Goal: Information Seeking & Learning: Learn about a topic

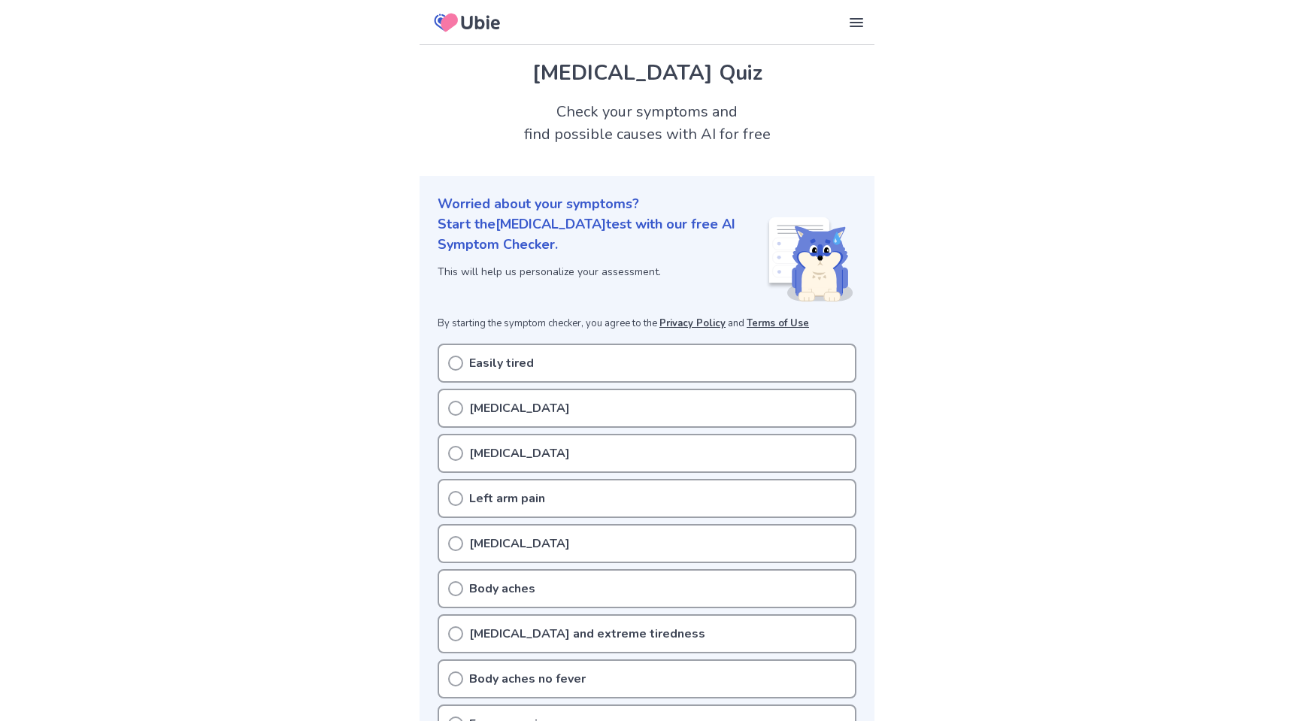
click at [518, 367] on p "Easily tired" at bounding box center [501, 363] width 65 height 18
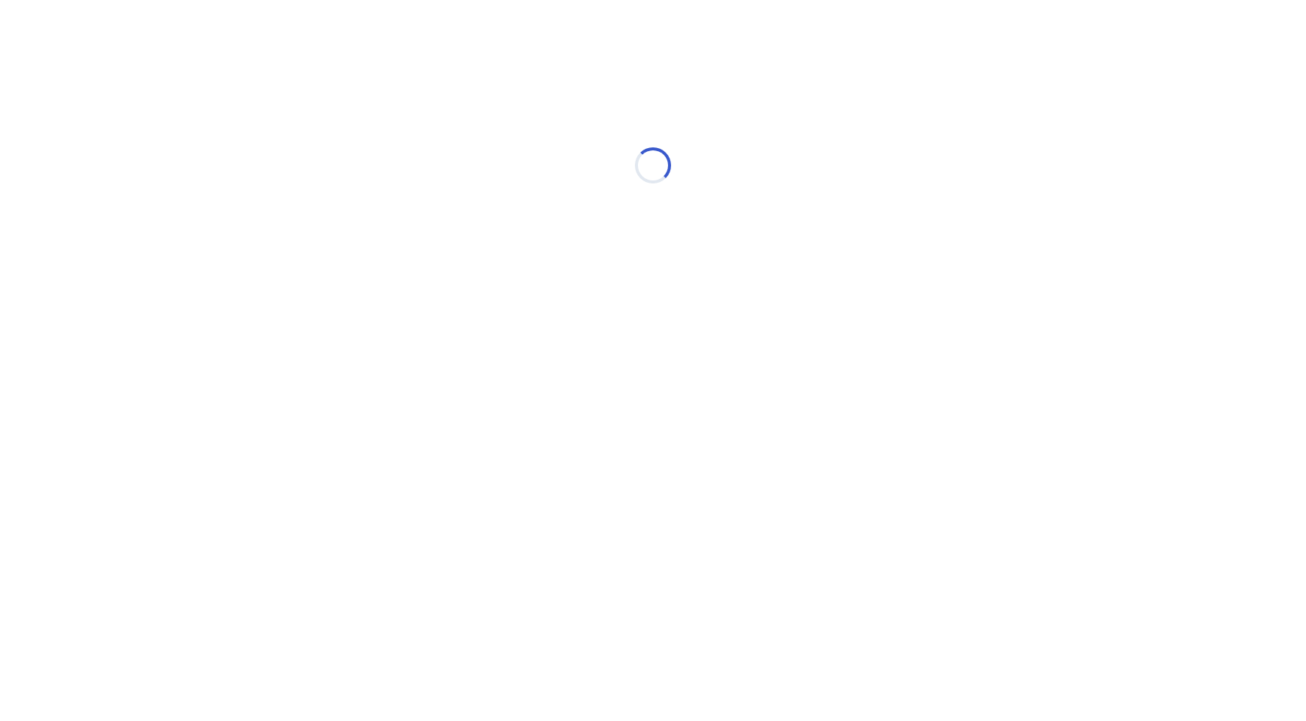
click at [323, 316] on html "Loading..." at bounding box center [653, 158] width 1306 height 316
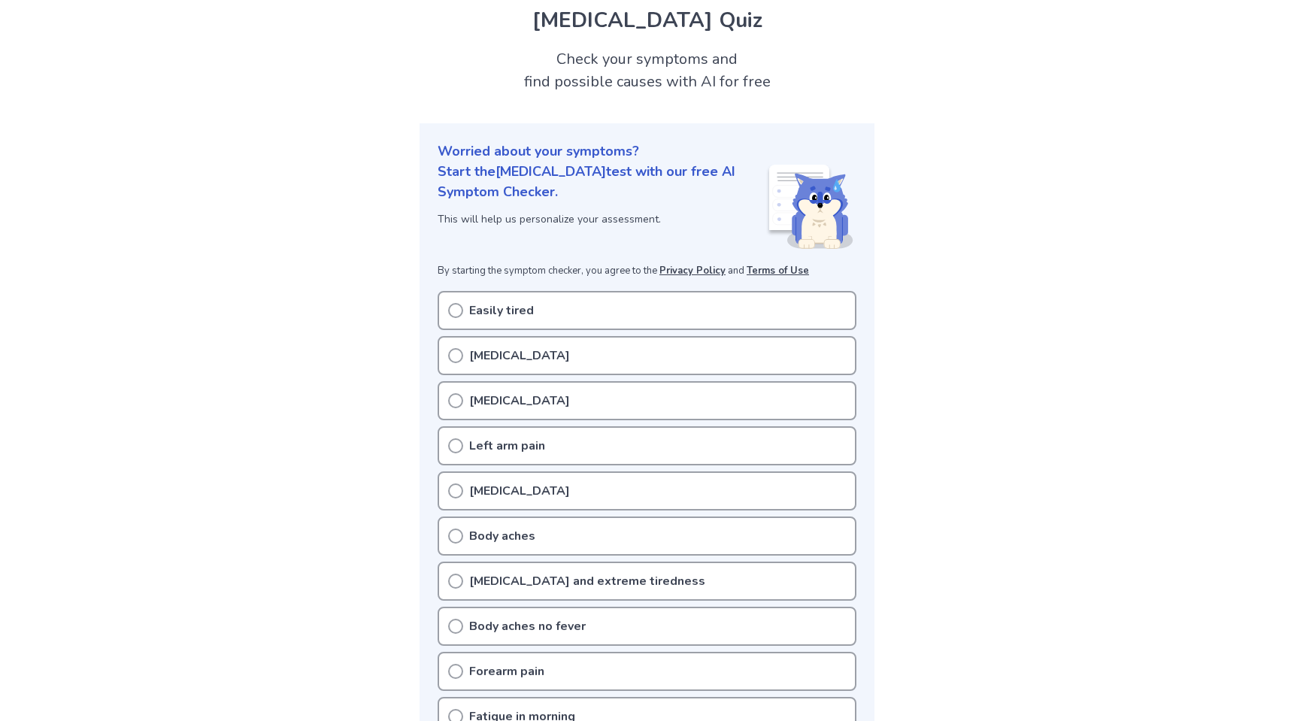
scroll to position [75, 0]
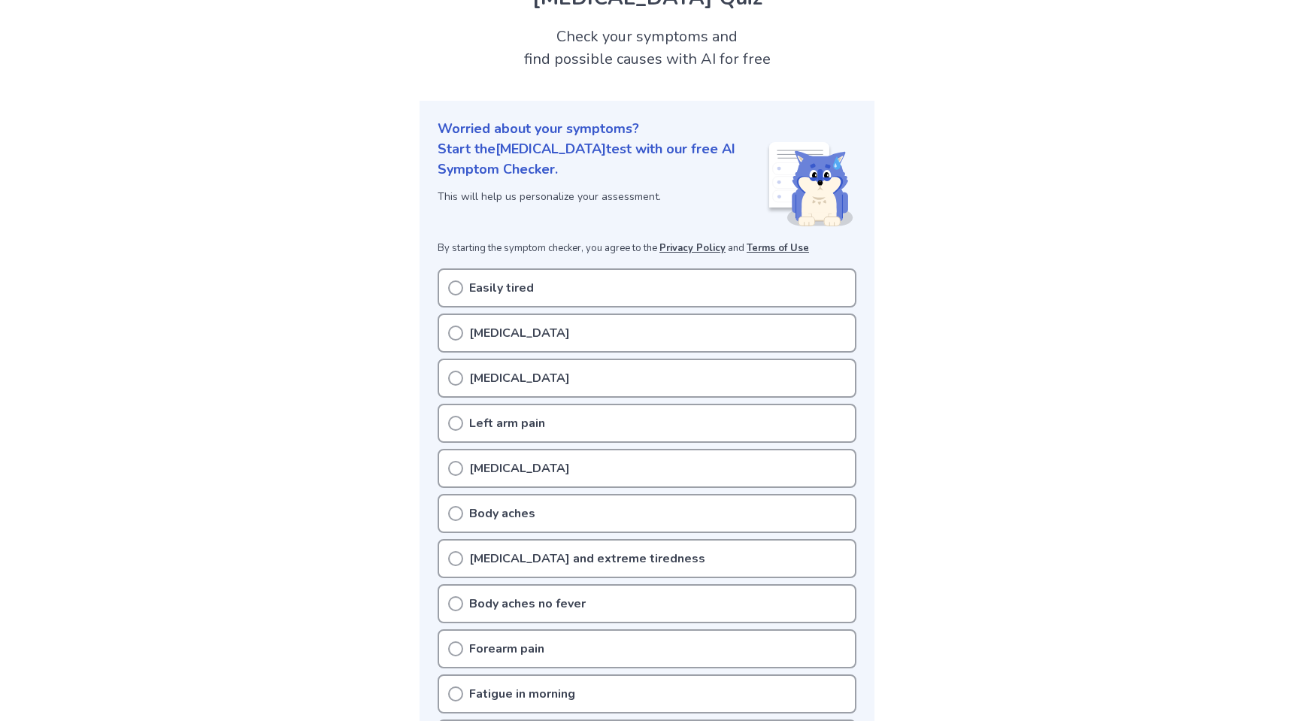
click at [566, 327] on div "[MEDICAL_DATA]" at bounding box center [647, 333] width 419 height 39
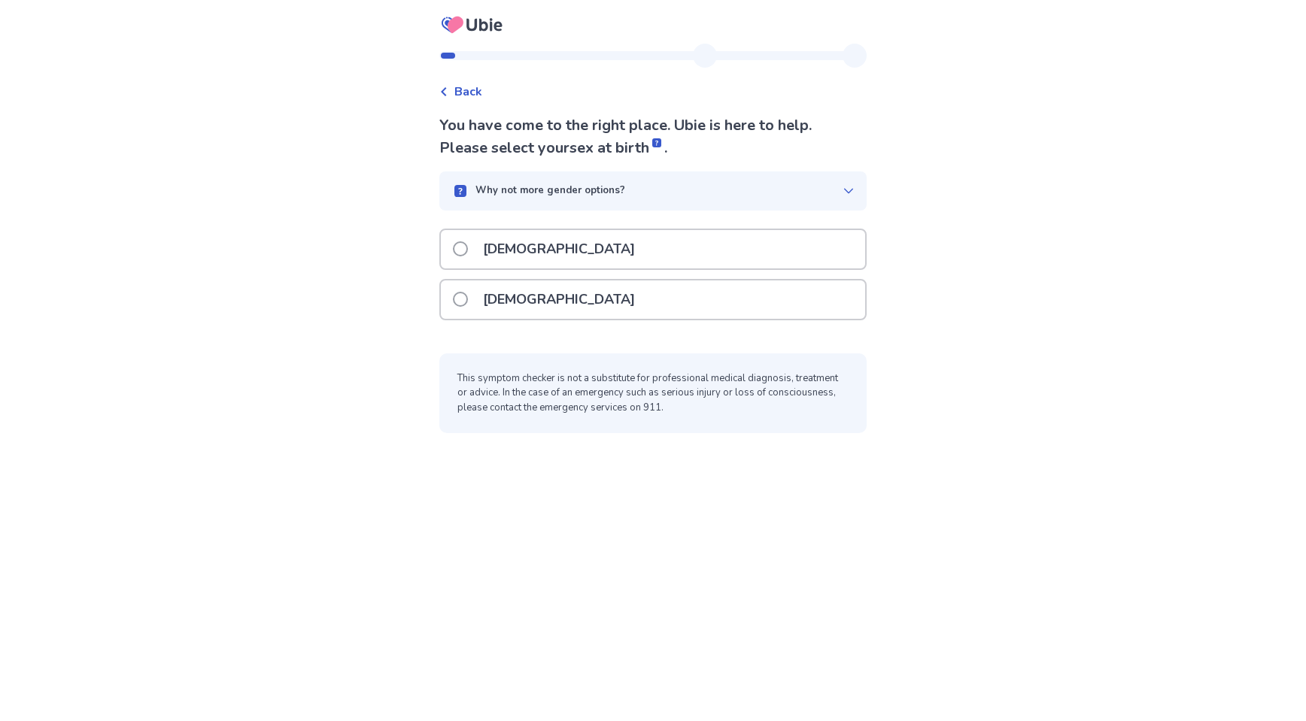
click at [575, 299] on div "[DEMOGRAPHIC_DATA]" at bounding box center [653, 300] width 424 height 38
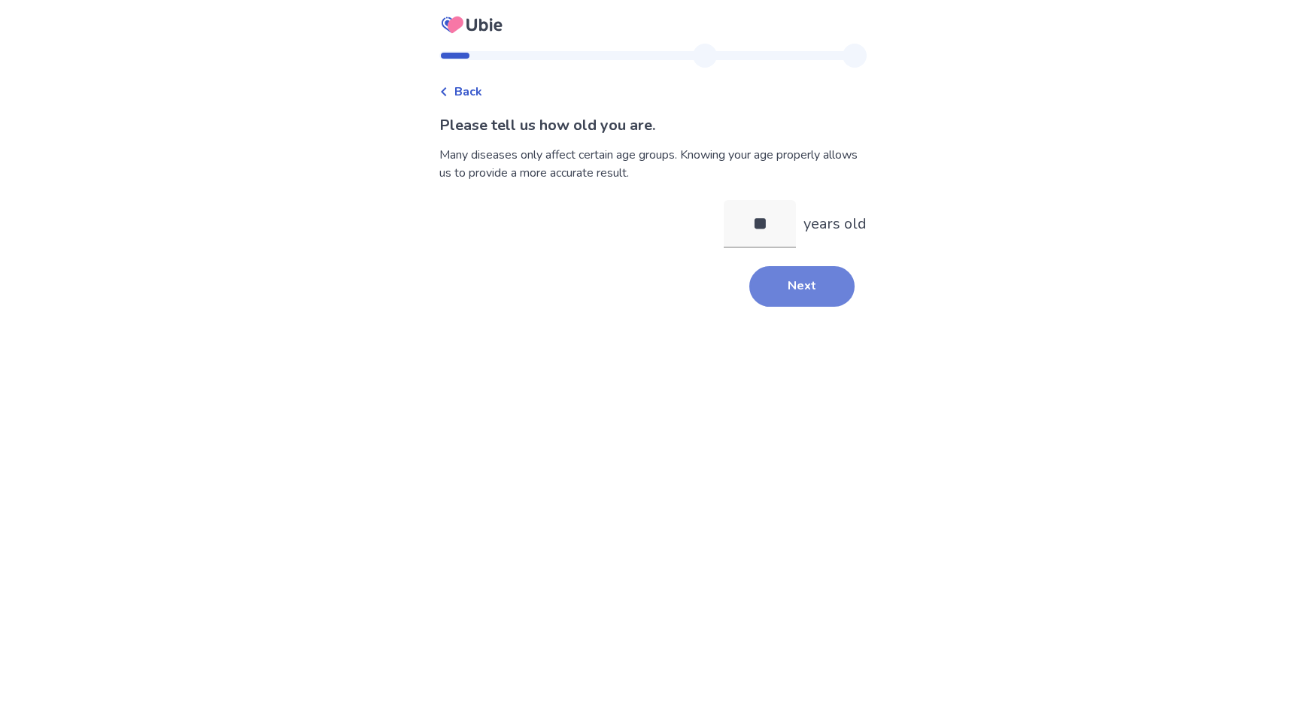
type input "**"
click at [803, 299] on button "Next" at bounding box center [801, 286] width 105 height 41
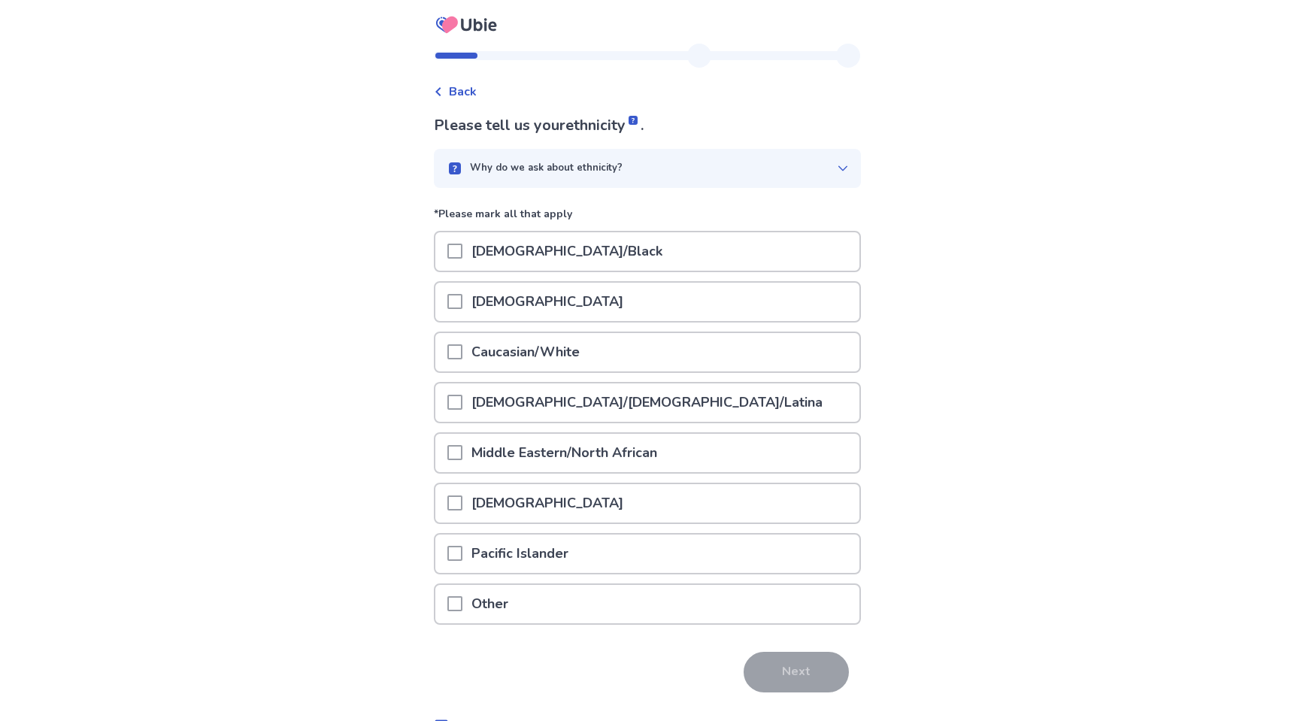
click at [578, 375] on div "Caucasian/White" at bounding box center [647, 357] width 427 height 50
click at [589, 351] on p "Caucasian/White" at bounding box center [526, 352] width 126 height 38
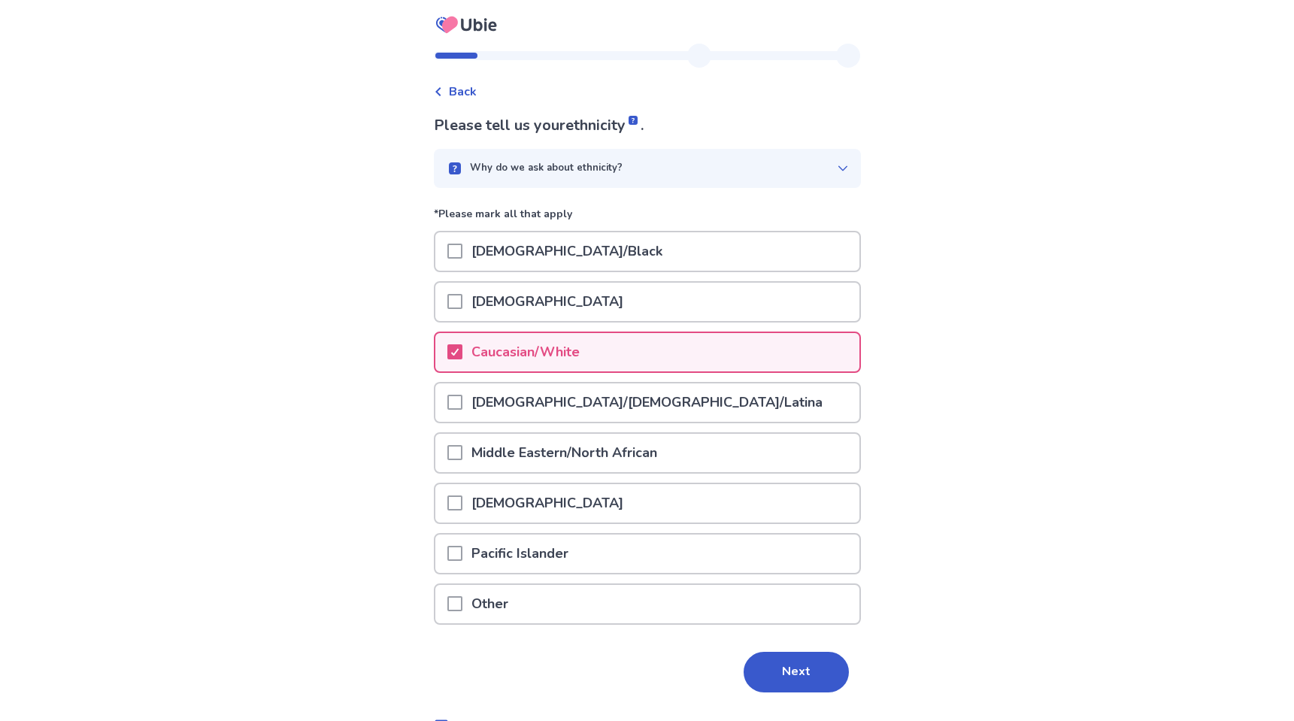
click at [769, 697] on div "Please tell us your ethnicity . Why do we ask about ethnicity? *Please mark all…" at bounding box center [647, 424] width 427 height 620
click at [772, 687] on button "Next" at bounding box center [796, 672] width 105 height 41
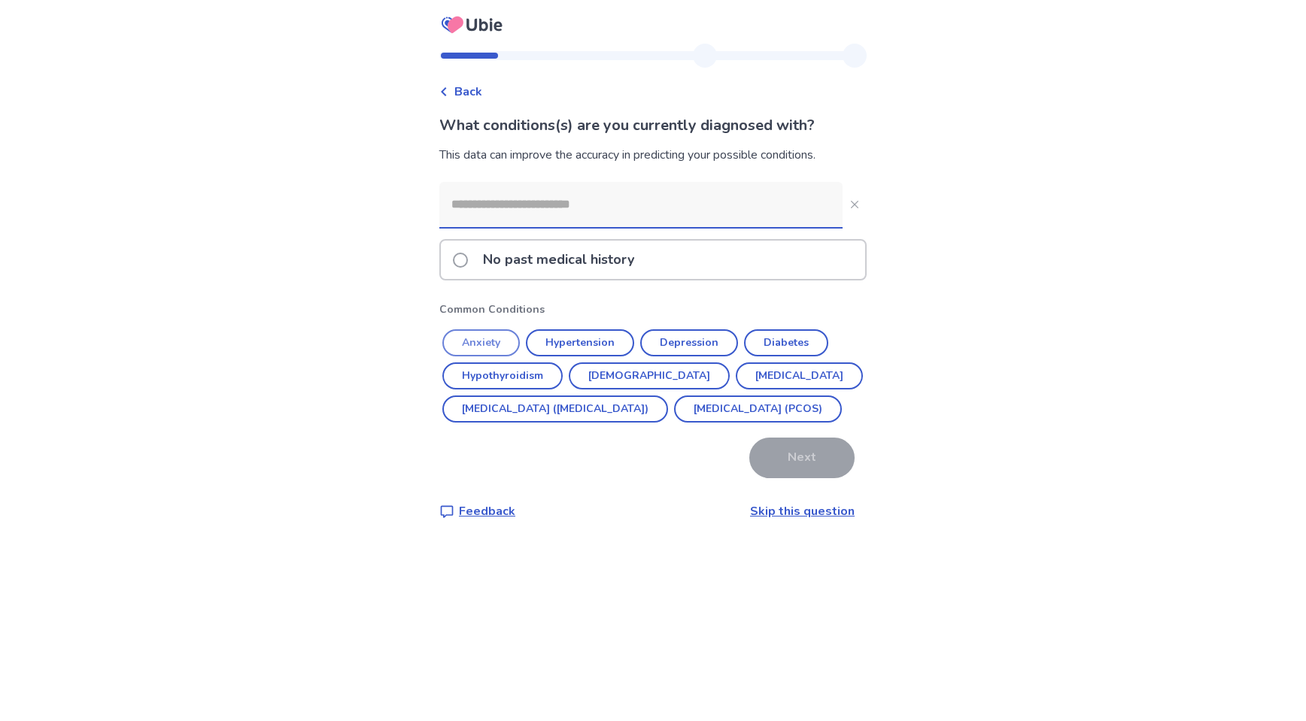
click at [488, 337] on button "Anxiety" at bounding box center [480, 342] width 77 height 27
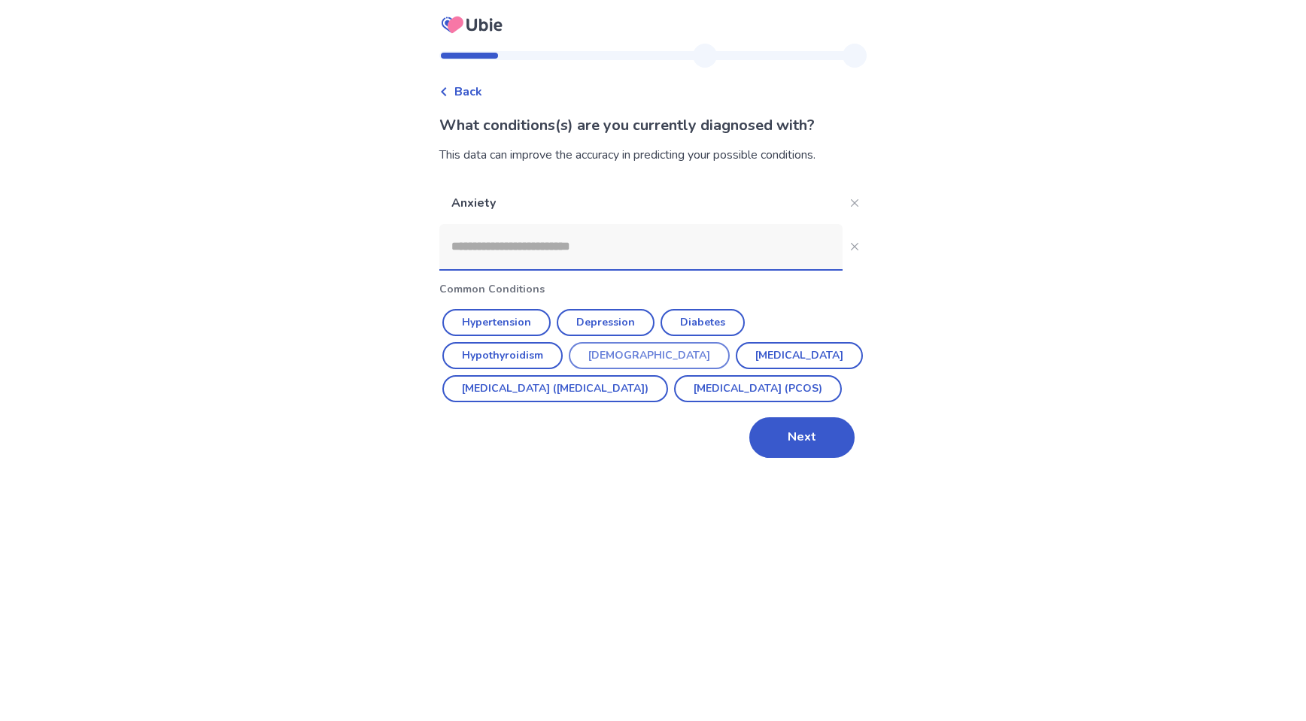
click at [590, 357] on button "Asthma" at bounding box center [649, 355] width 161 height 27
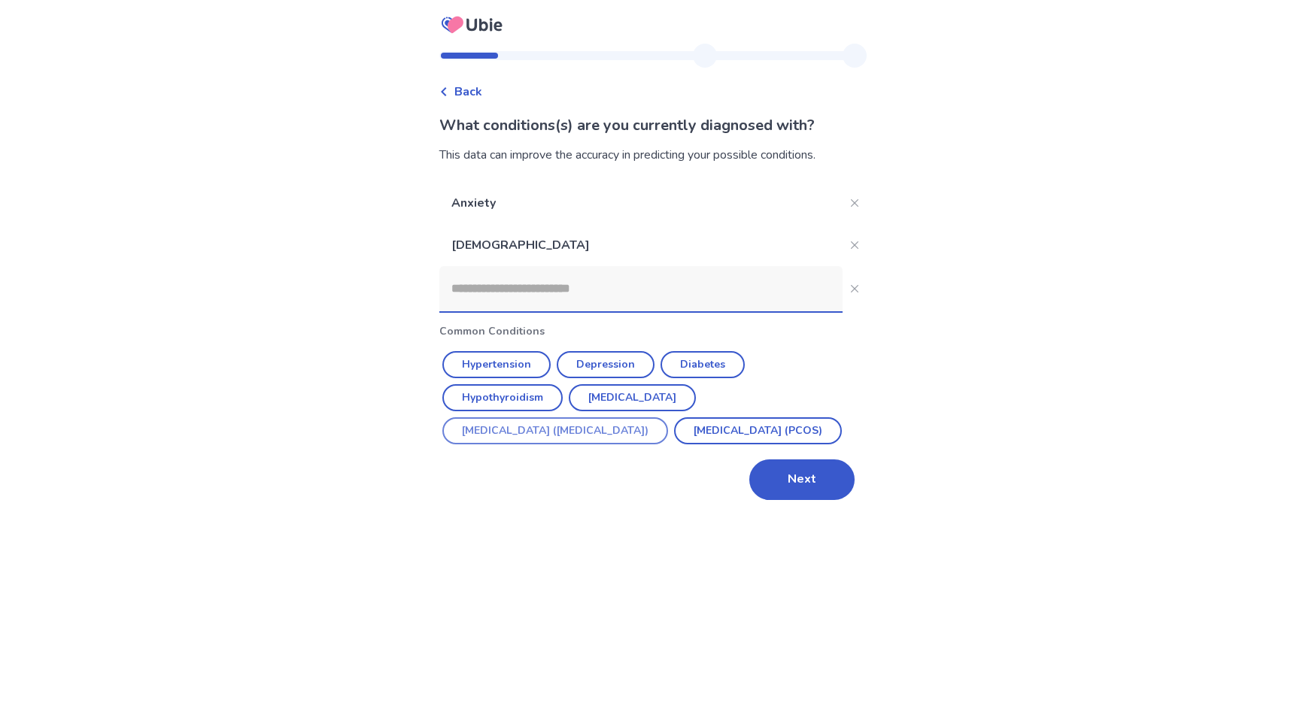
click at [504, 432] on button "Irritable Bowel Syndrome (IBS)" at bounding box center [555, 430] width 226 height 27
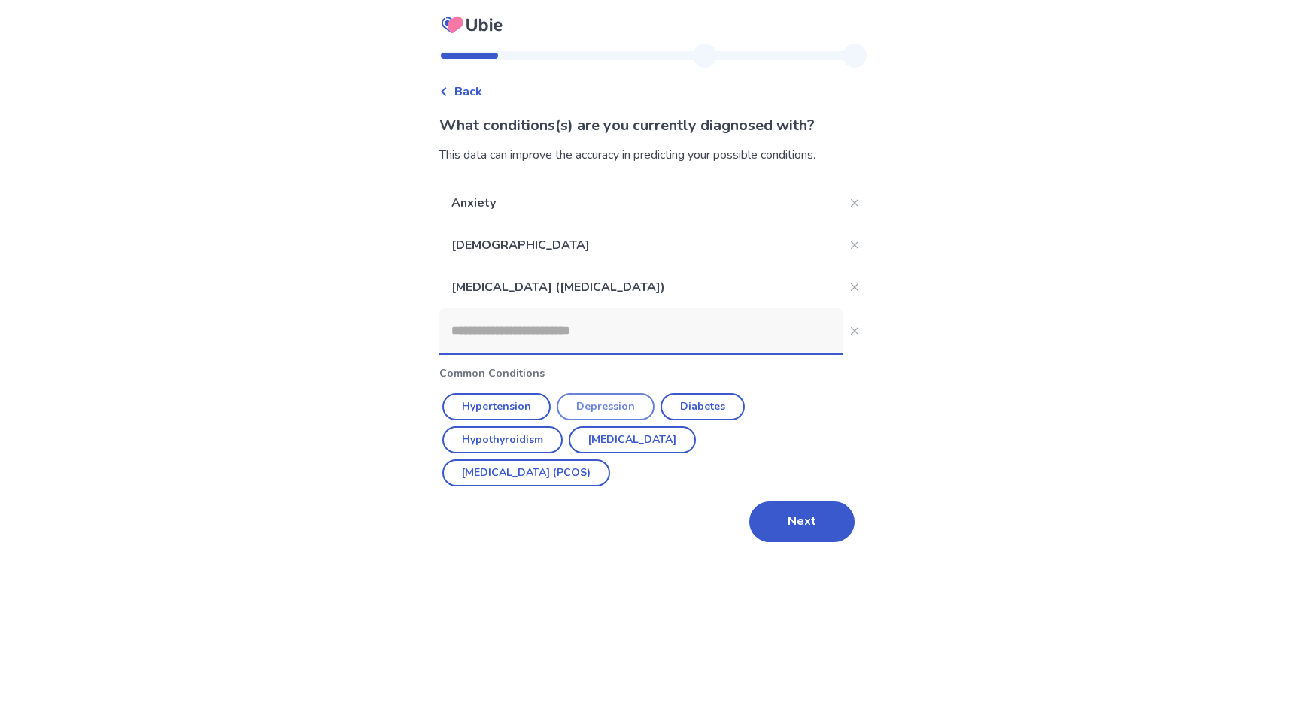
click at [590, 406] on button "Depression" at bounding box center [606, 406] width 98 height 27
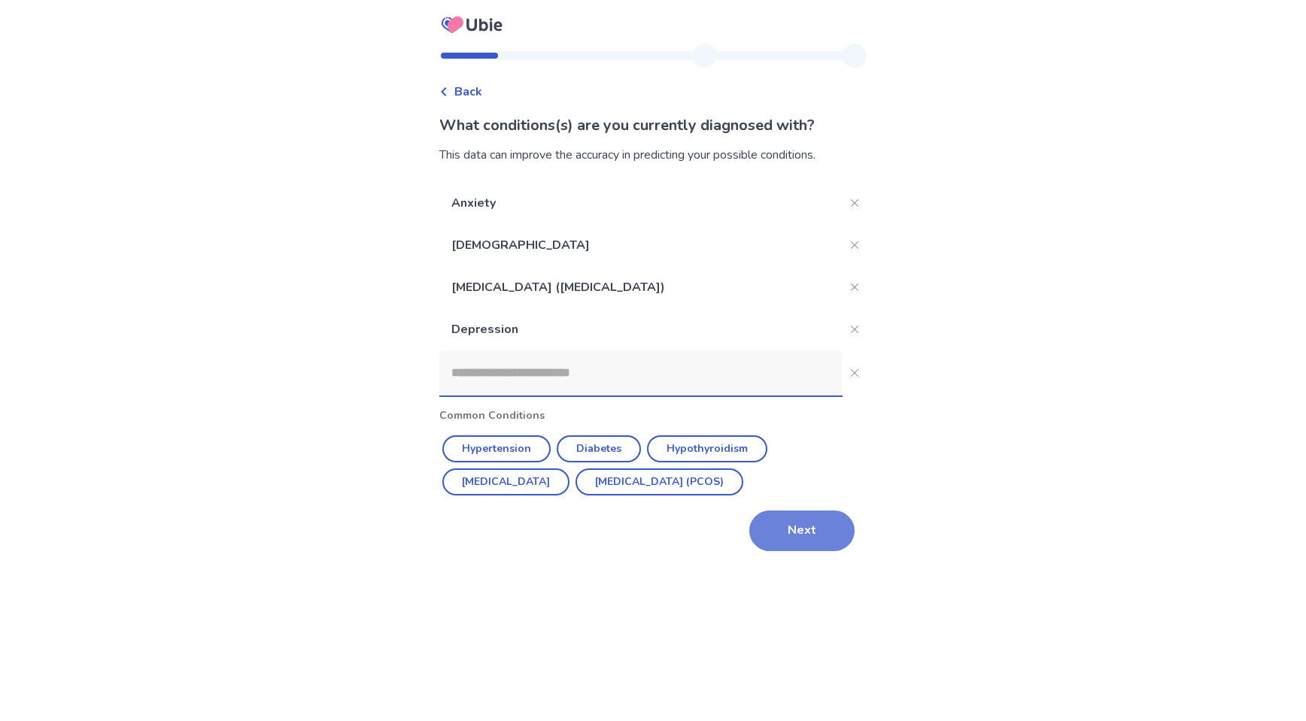
click at [760, 525] on button "Next" at bounding box center [801, 531] width 105 height 41
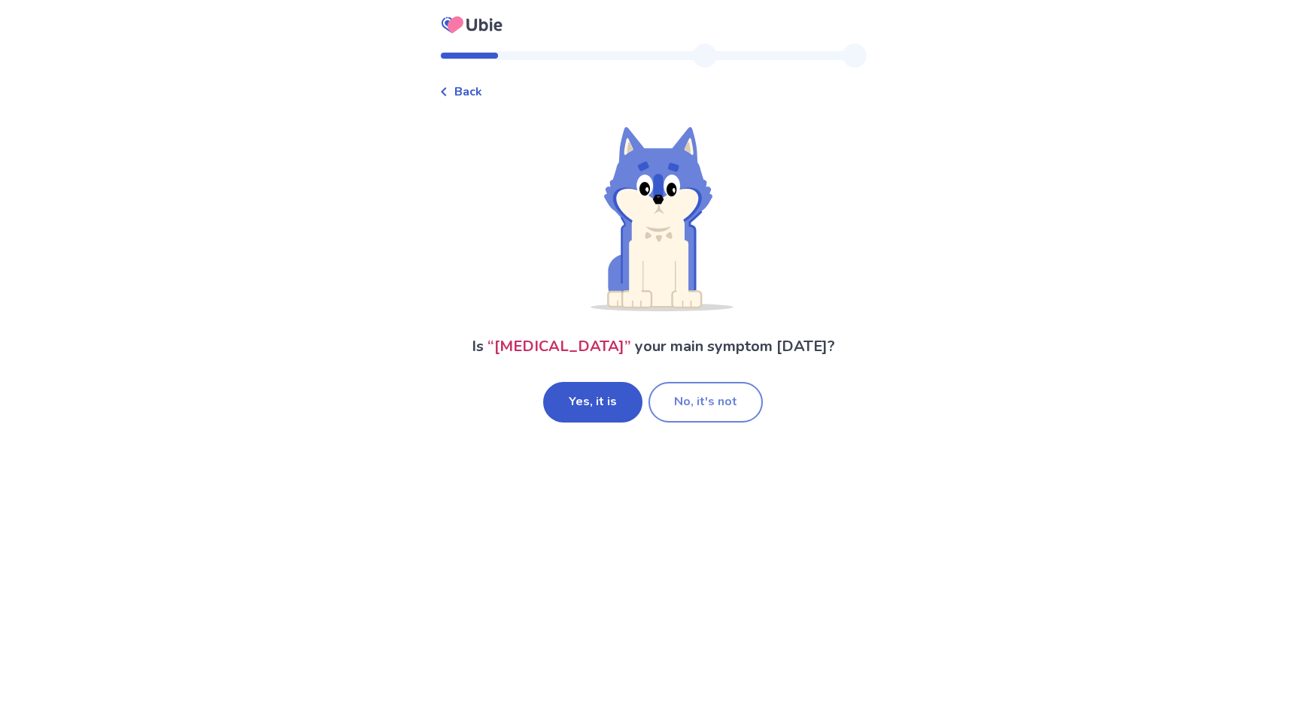
click at [663, 402] on button "No, it's not" at bounding box center [705, 402] width 114 height 41
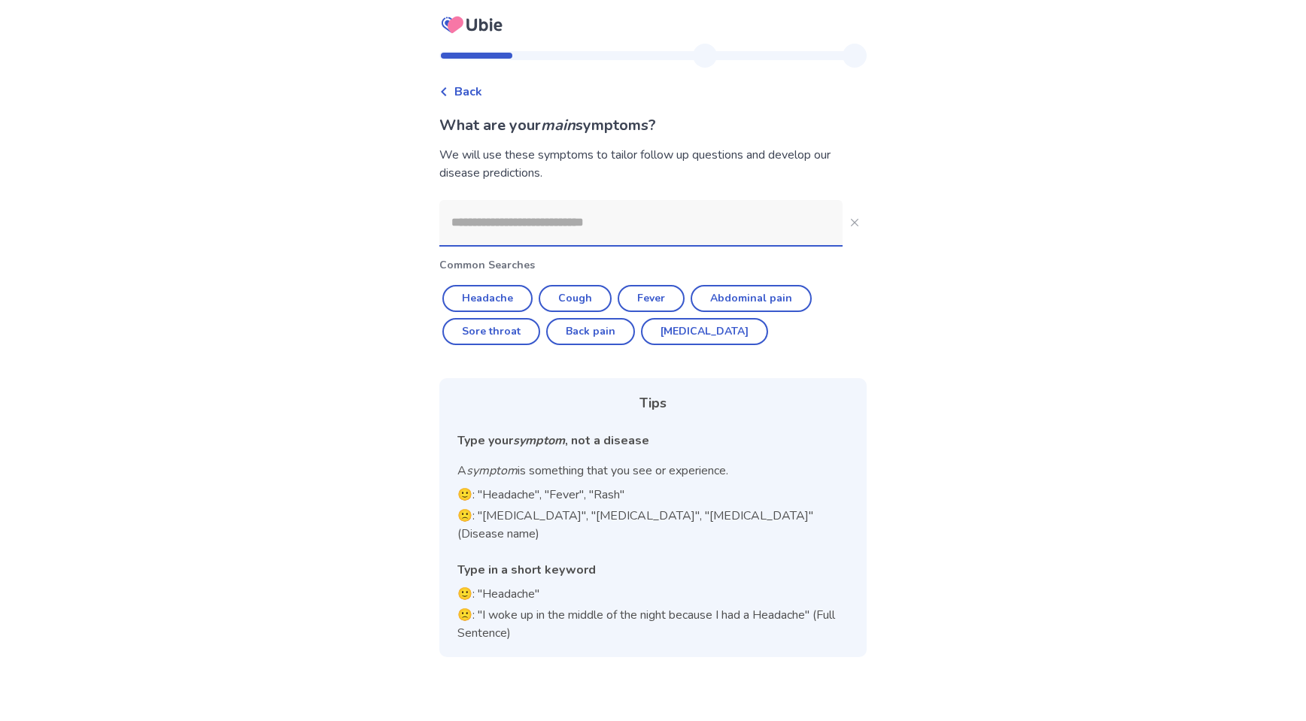
click at [553, 239] on input at bounding box center [640, 222] width 403 height 45
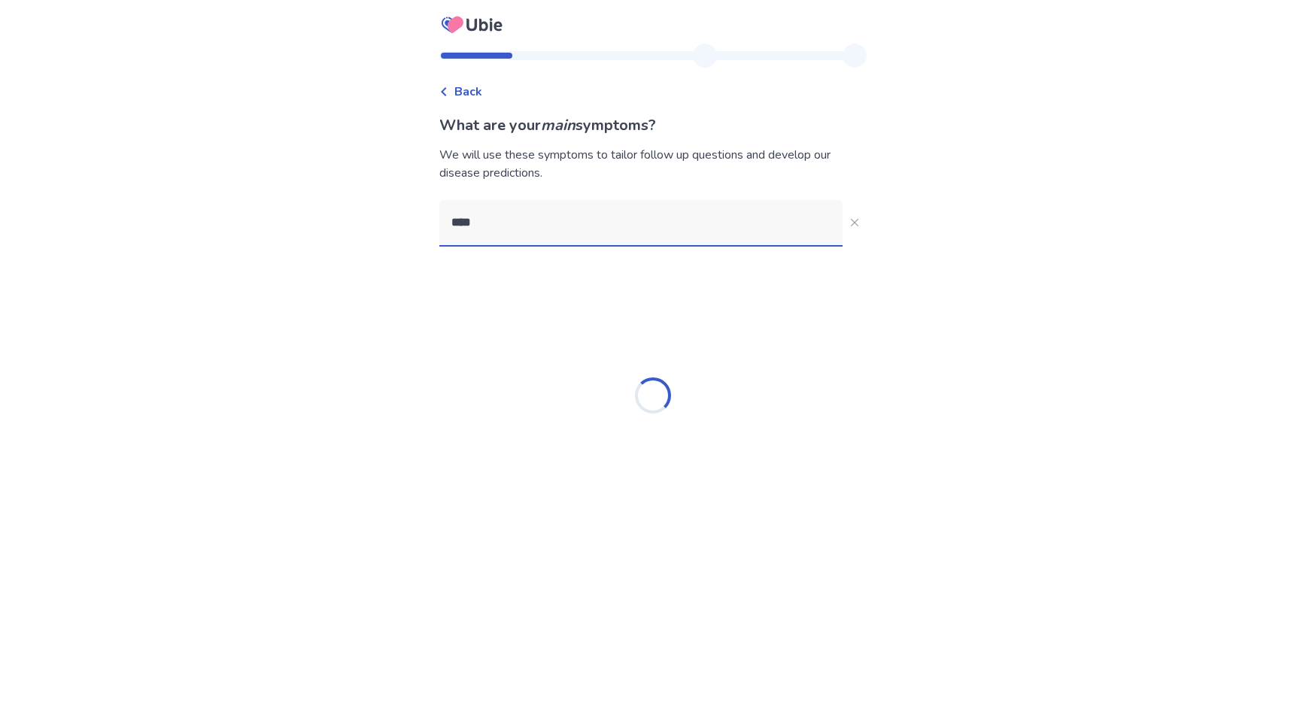
type input "*****"
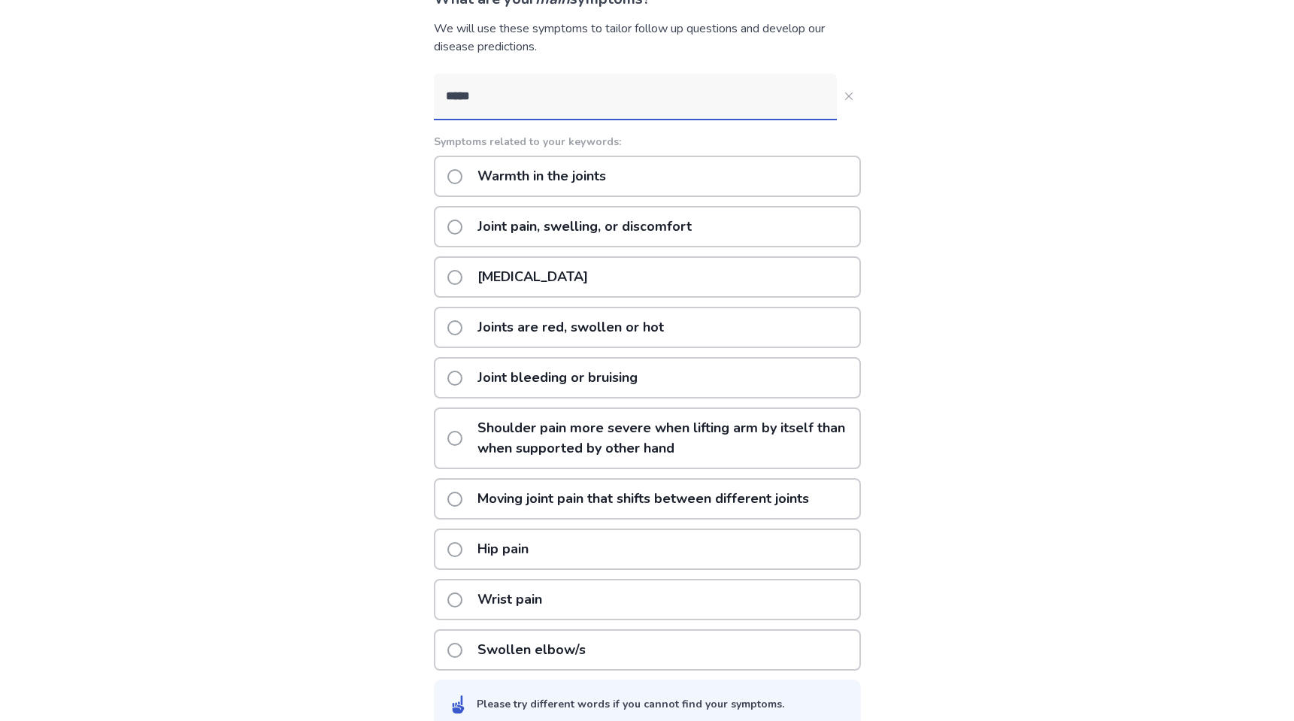
scroll to position [152, 0]
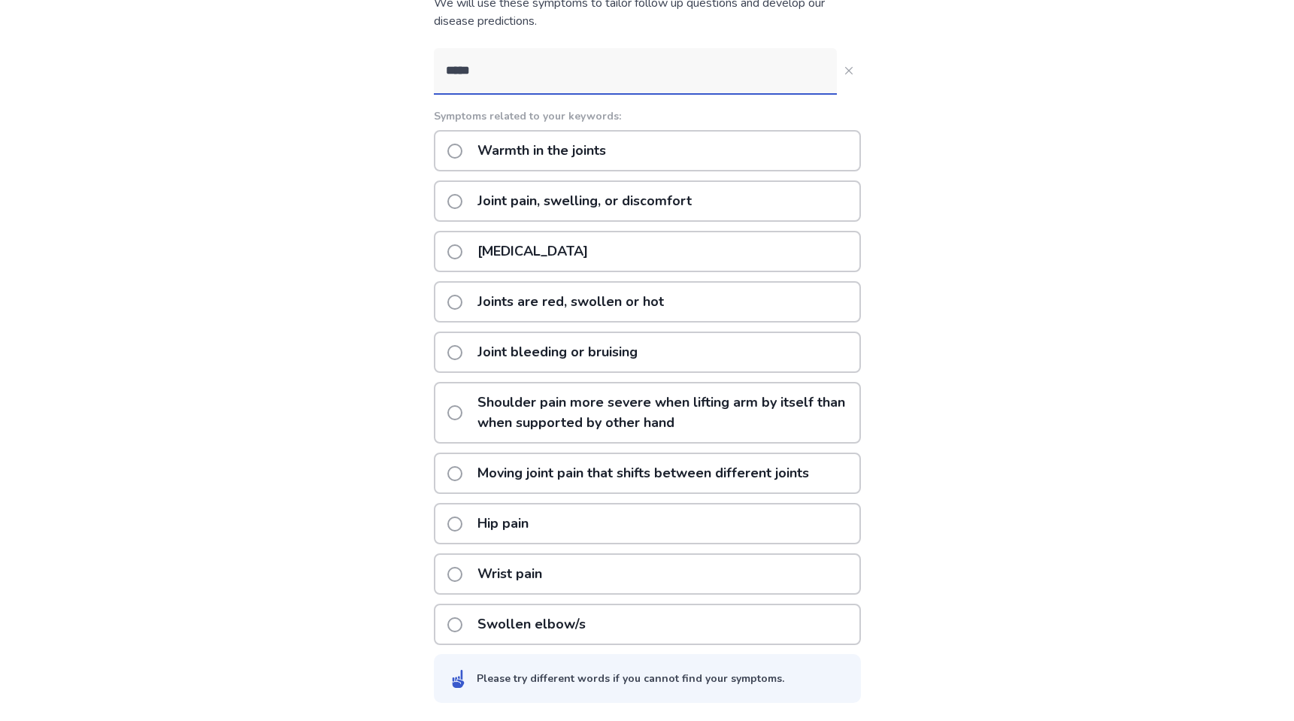
click at [532, 247] on p "[MEDICAL_DATA]" at bounding box center [533, 251] width 129 height 38
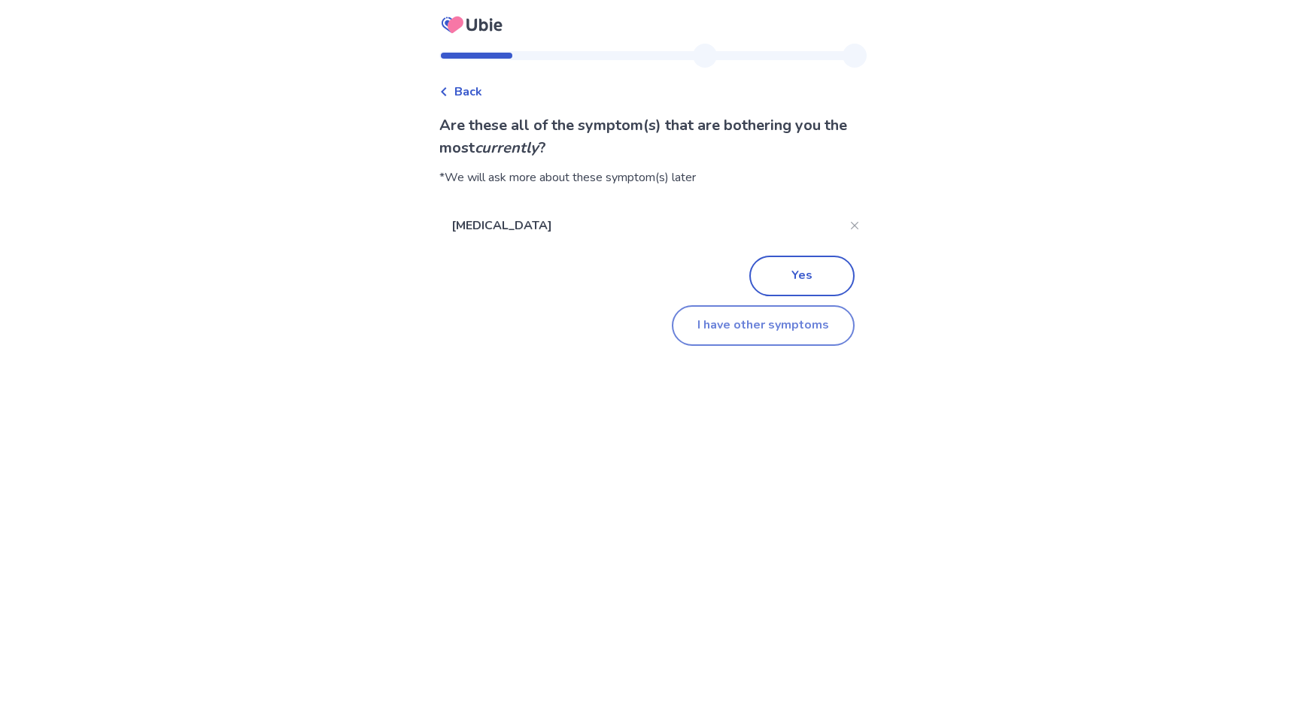
click at [729, 329] on button "I have other symptoms" at bounding box center [763, 325] width 183 height 41
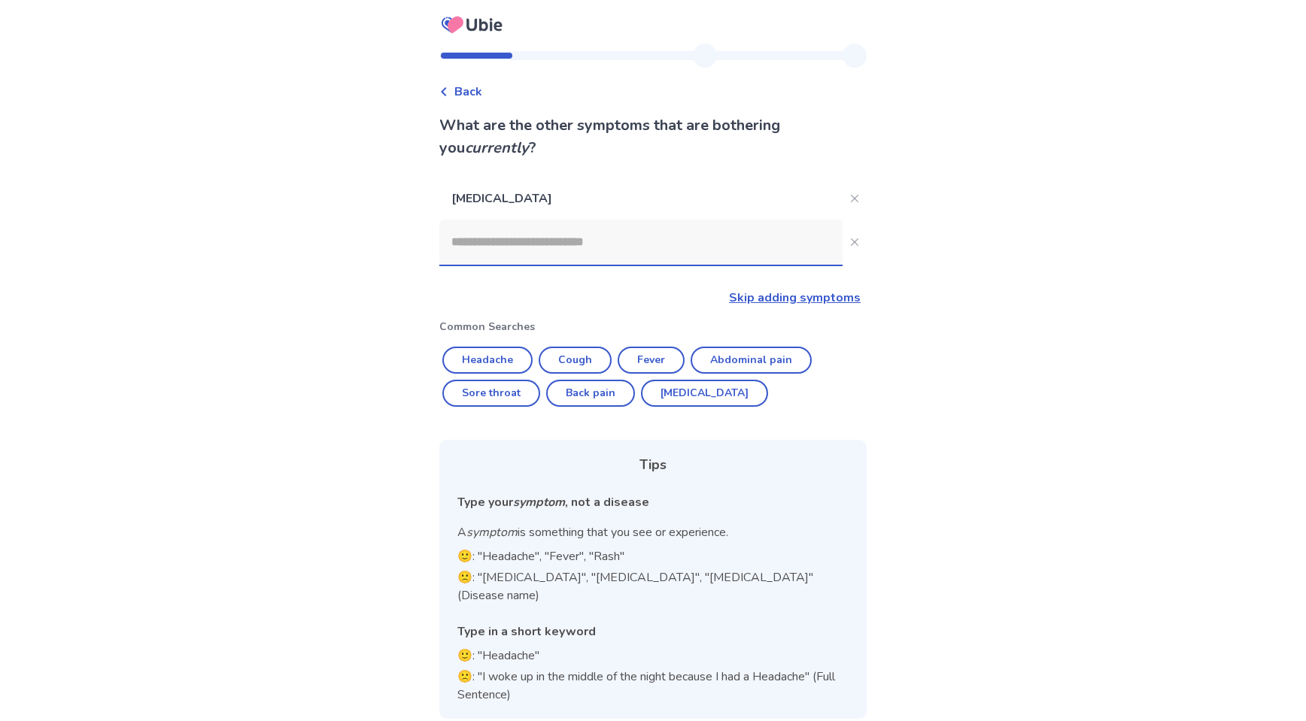
click at [611, 252] on input at bounding box center [640, 242] width 403 height 45
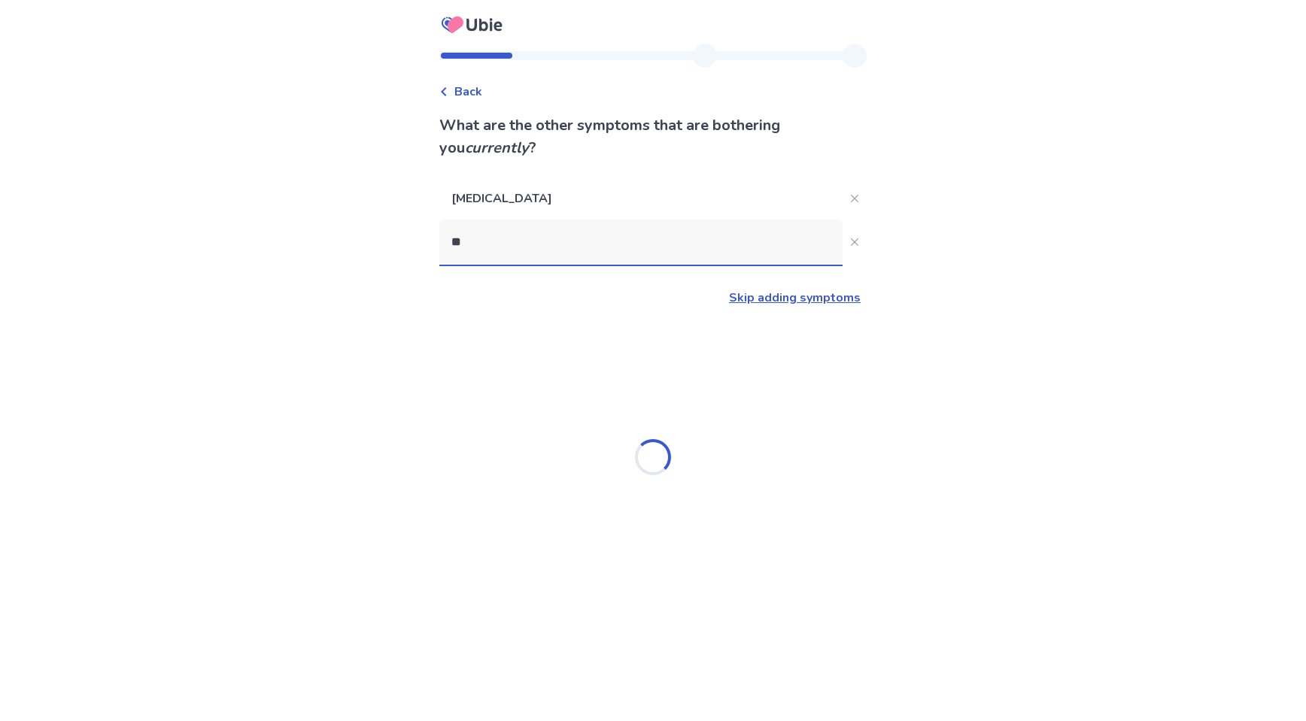
type input "*"
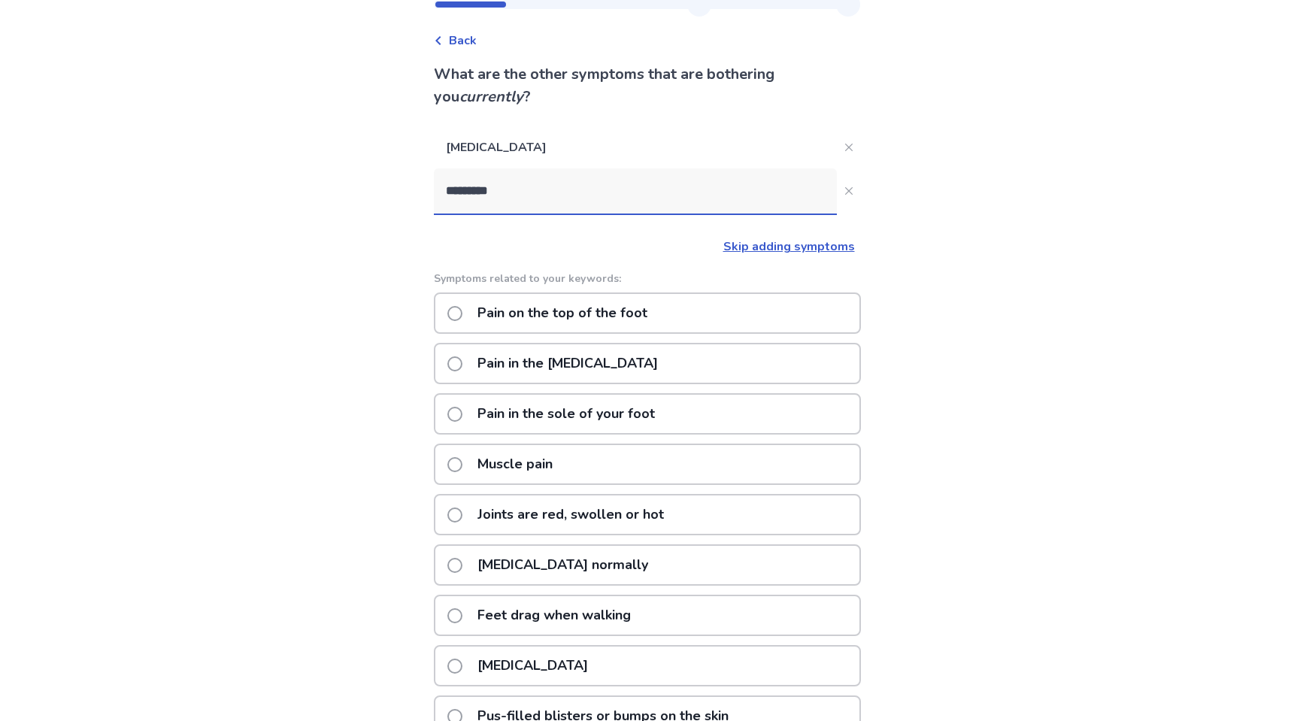
scroll to position [43, 0]
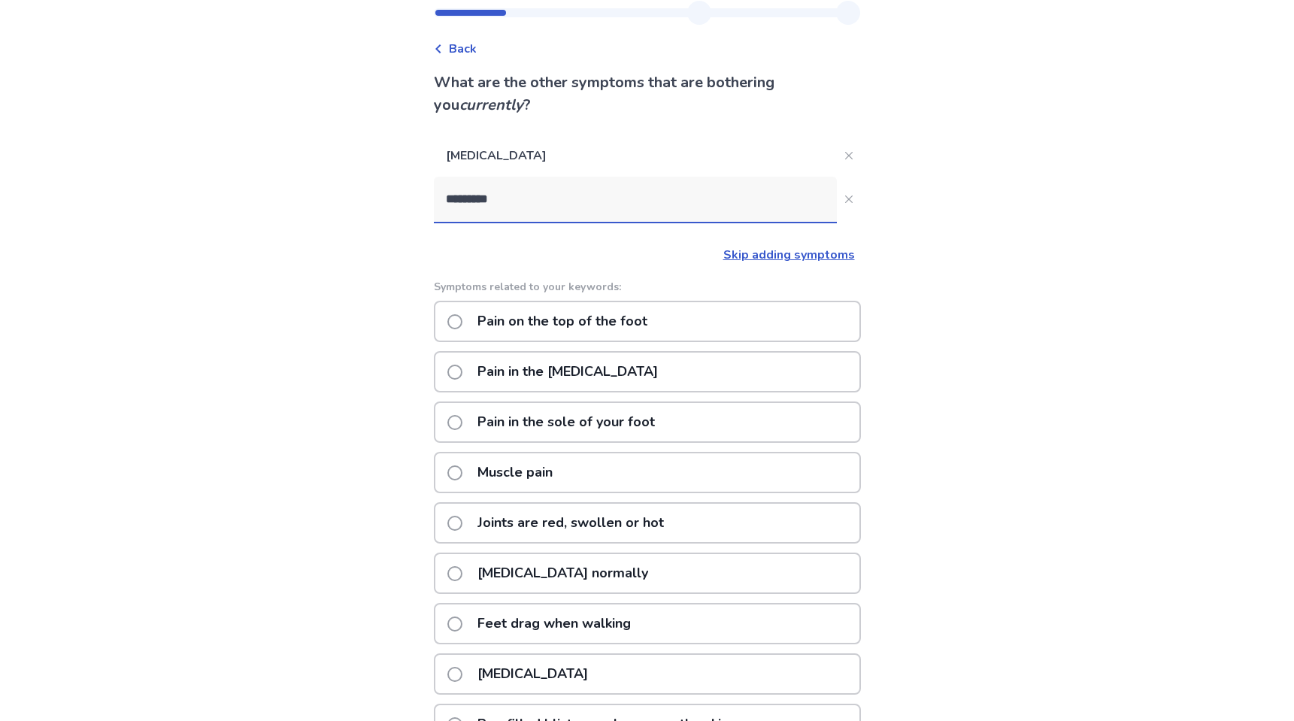
drag, startPoint x: 561, startPoint y: 219, endPoint x: 125, endPoint y: 179, distance: 438.0
click at [123, 178] on div "Back What are the other symptoms that are bothering you currently ? Joint stiff…" at bounding box center [647, 414] width 1294 height 914
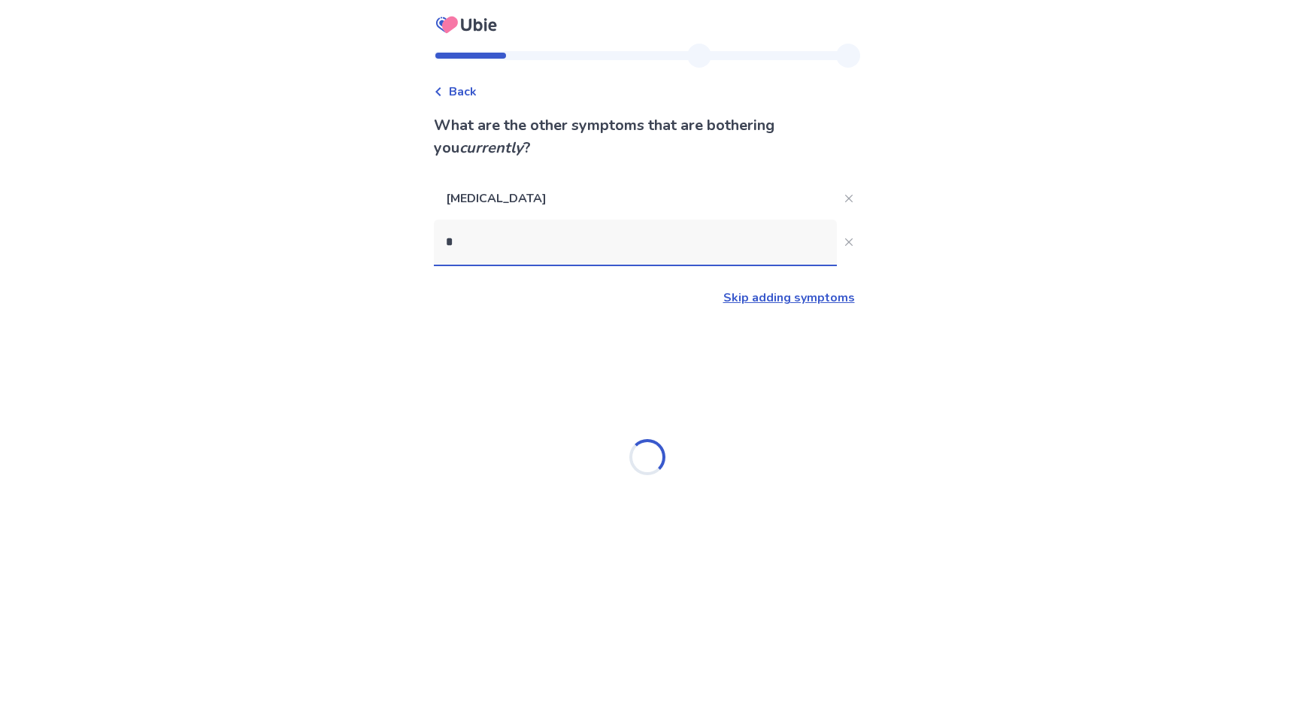
scroll to position [0, 0]
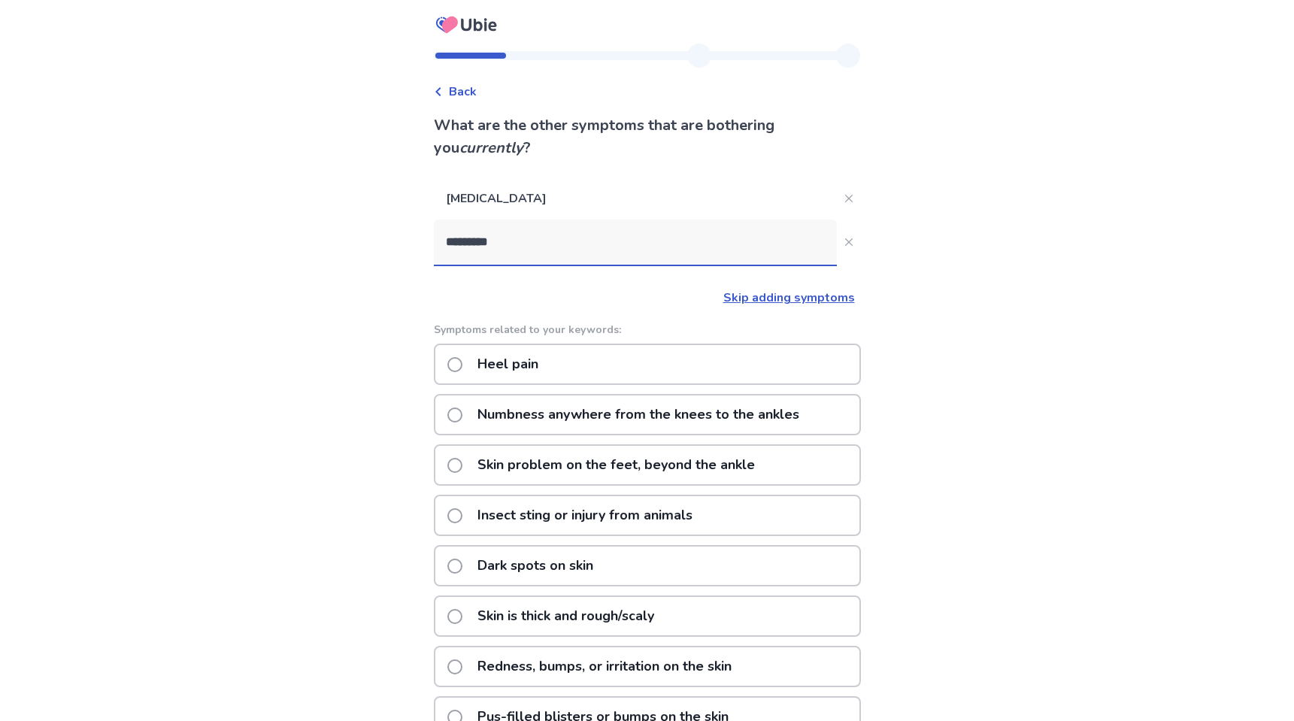
type input "*********"
click at [614, 370] on div "Heel pain" at bounding box center [647, 364] width 427 height 41
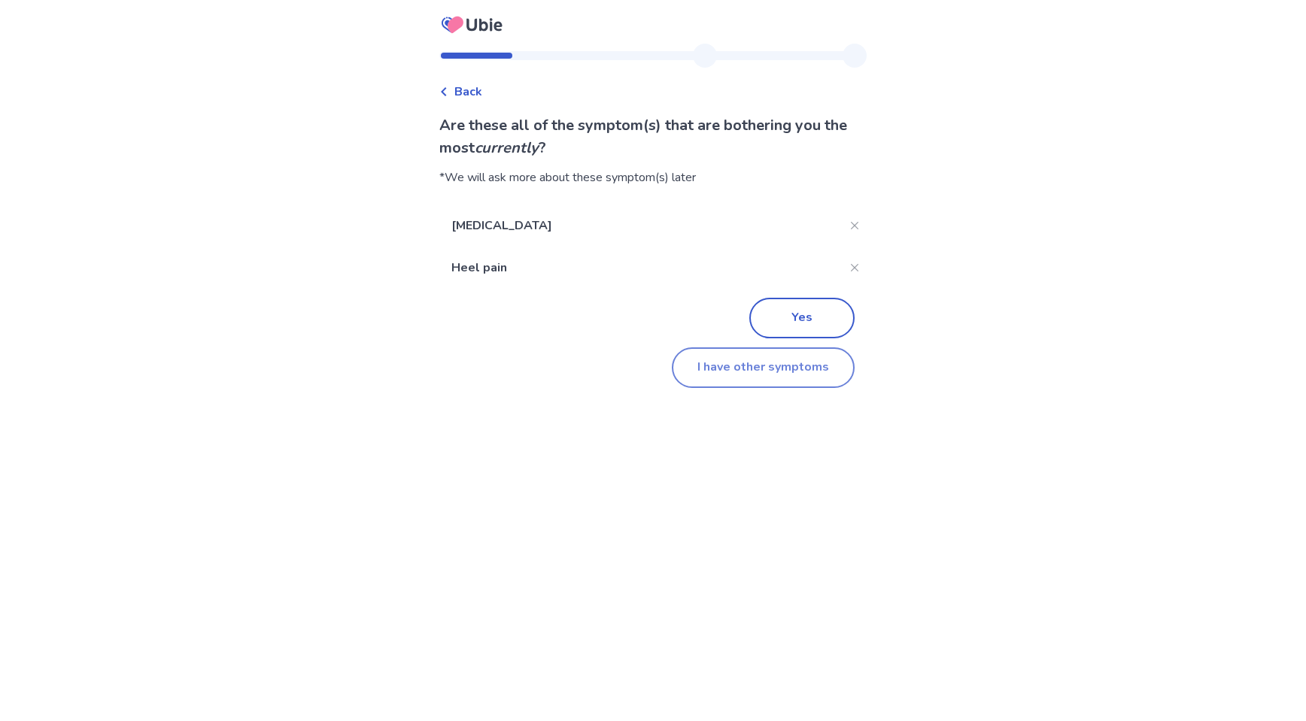
click at [793, 367] on button "I have other symptoms" at bounding box center [763, 367] width 183 height 41
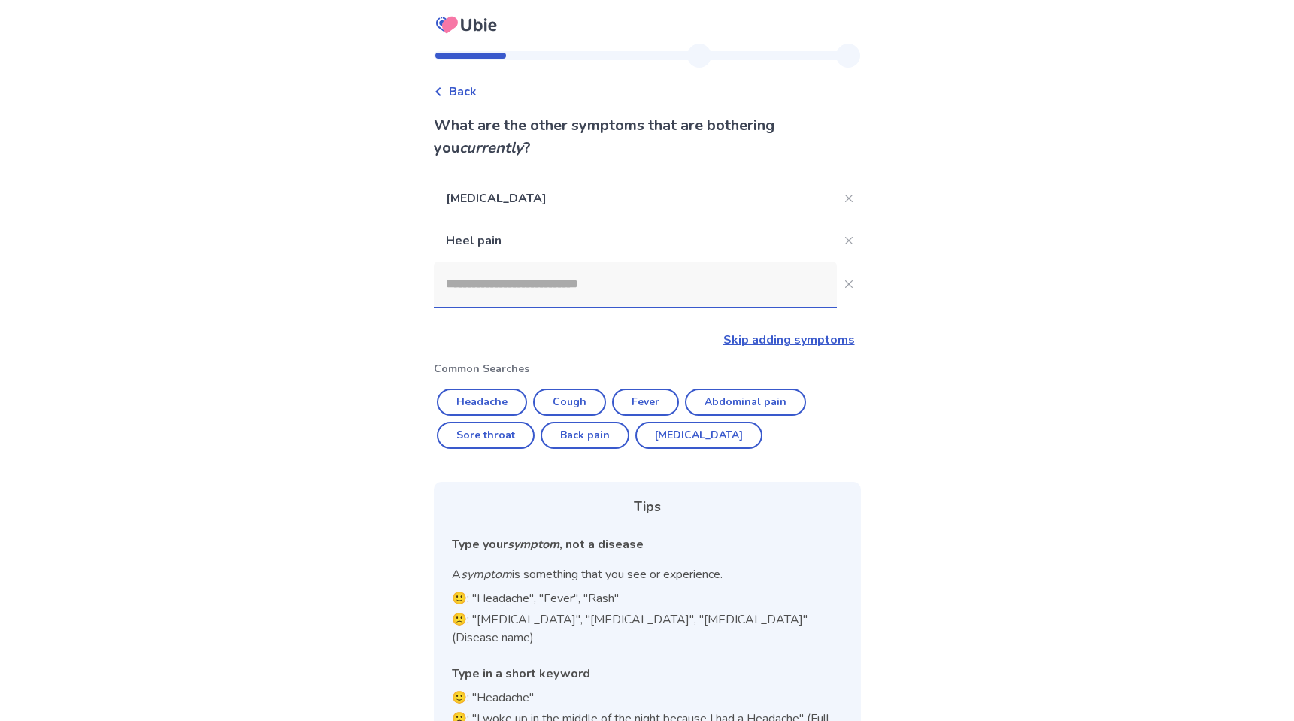
drag, startPoint x: 585, startPoint y: 302, endPoint x: 593, endPoint y: 298, distance: 8.4
click at [586, 302] on input at bounding box center [635, 284] width 403 height 45
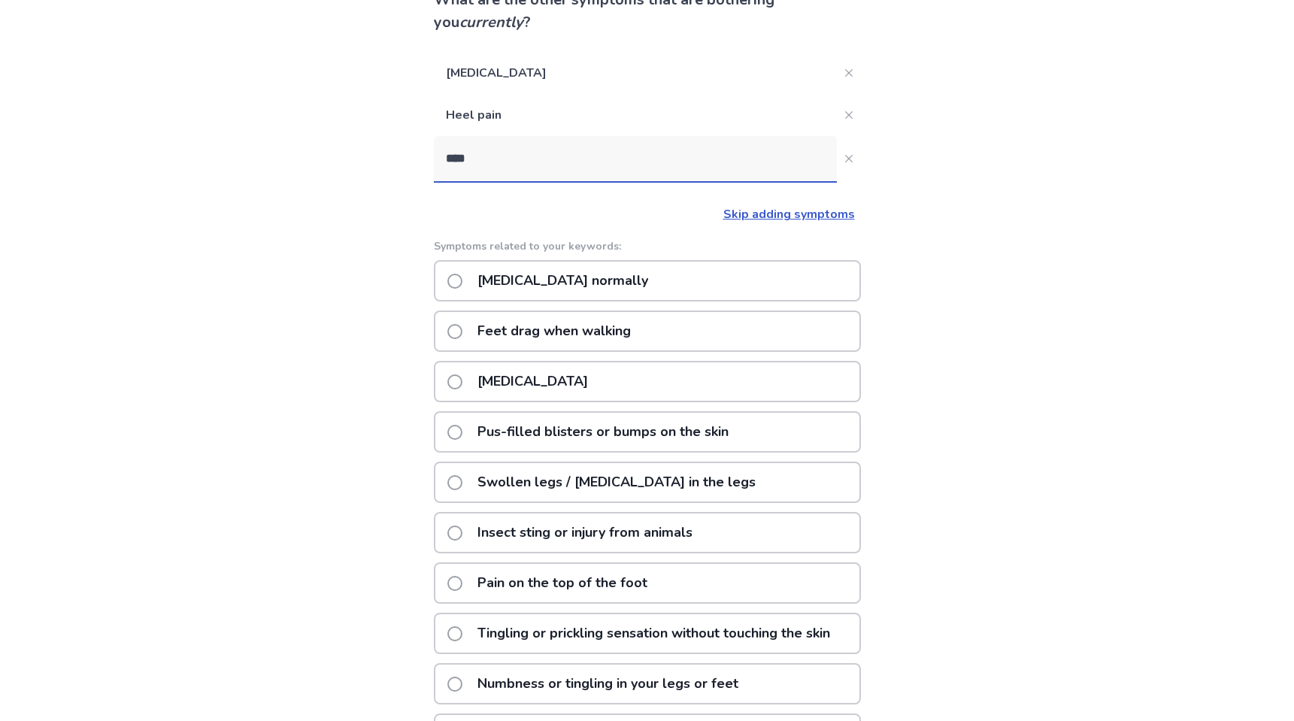
scroll to position [150, 0]
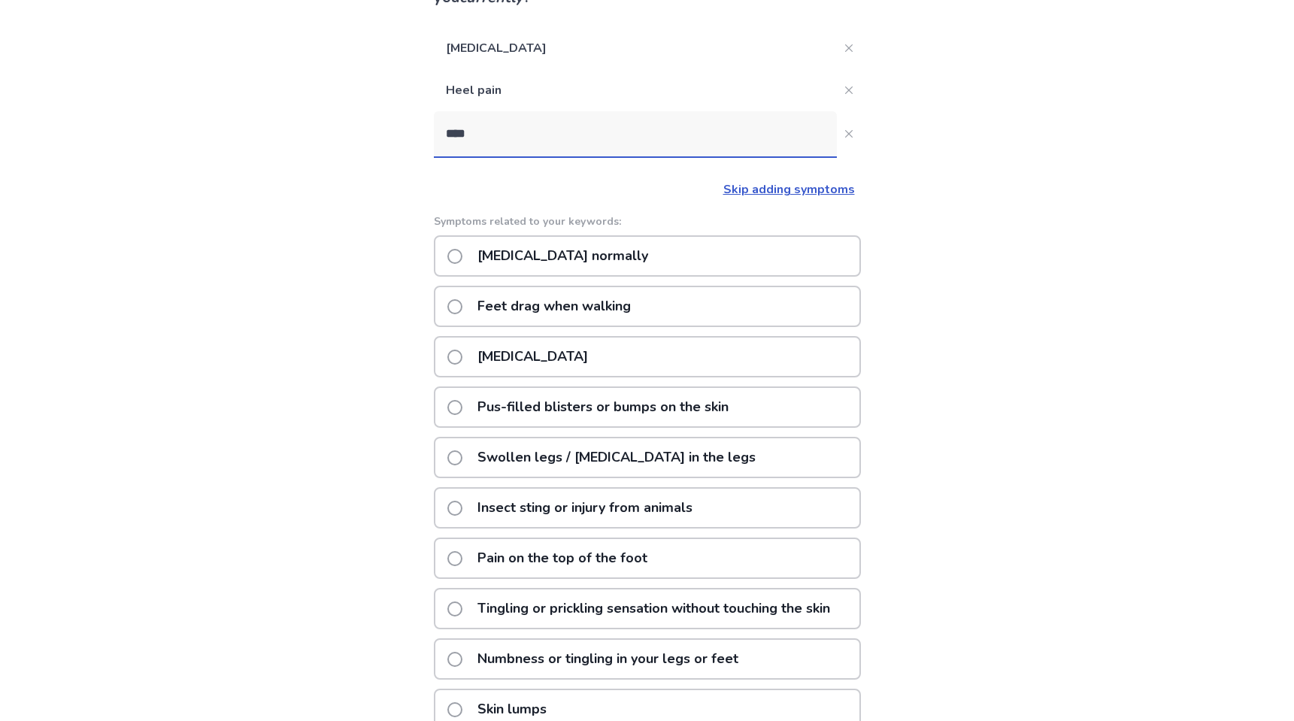
type input "****"
